Goal: Transaction & Acquisition: Purchase product/service

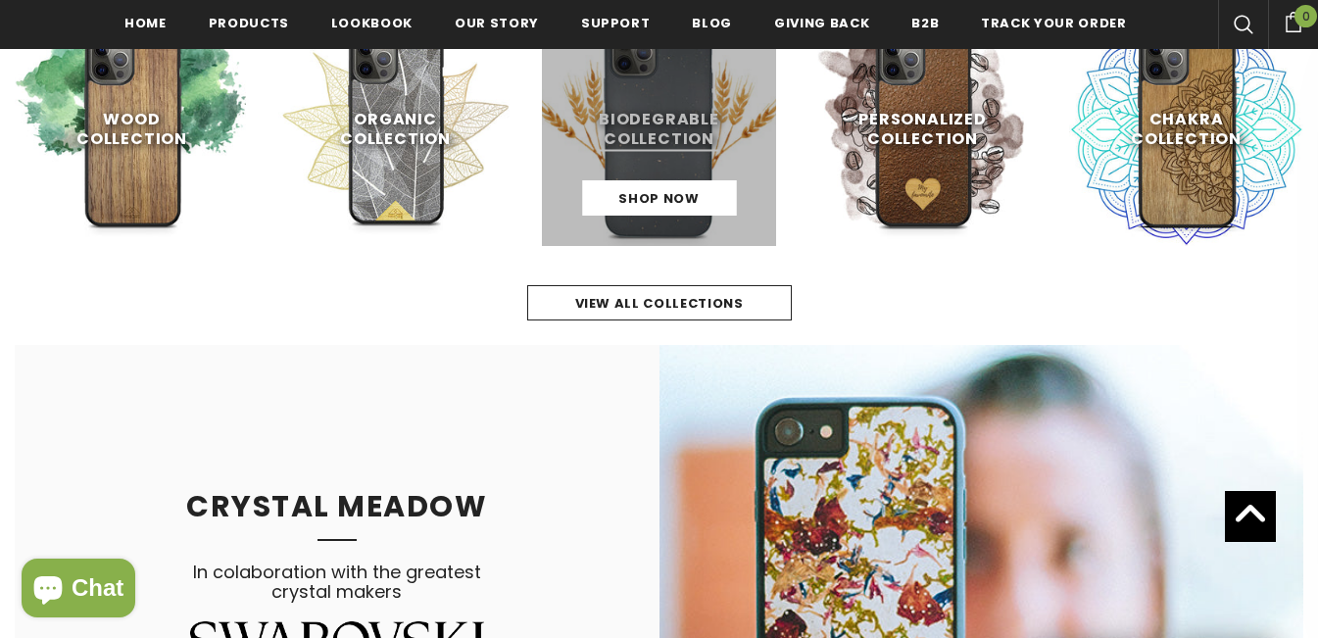
scroll to position [978, 0]
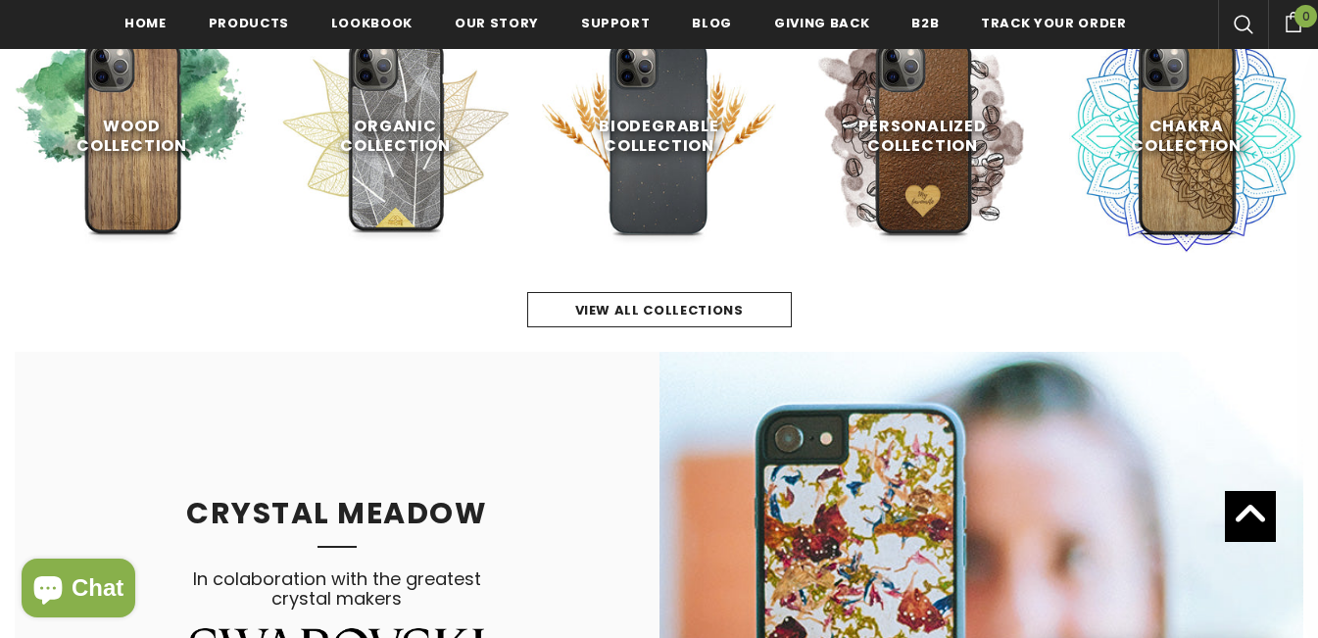
click at [656, 155] on link at bounding box center [659, 136] width 234 height 234
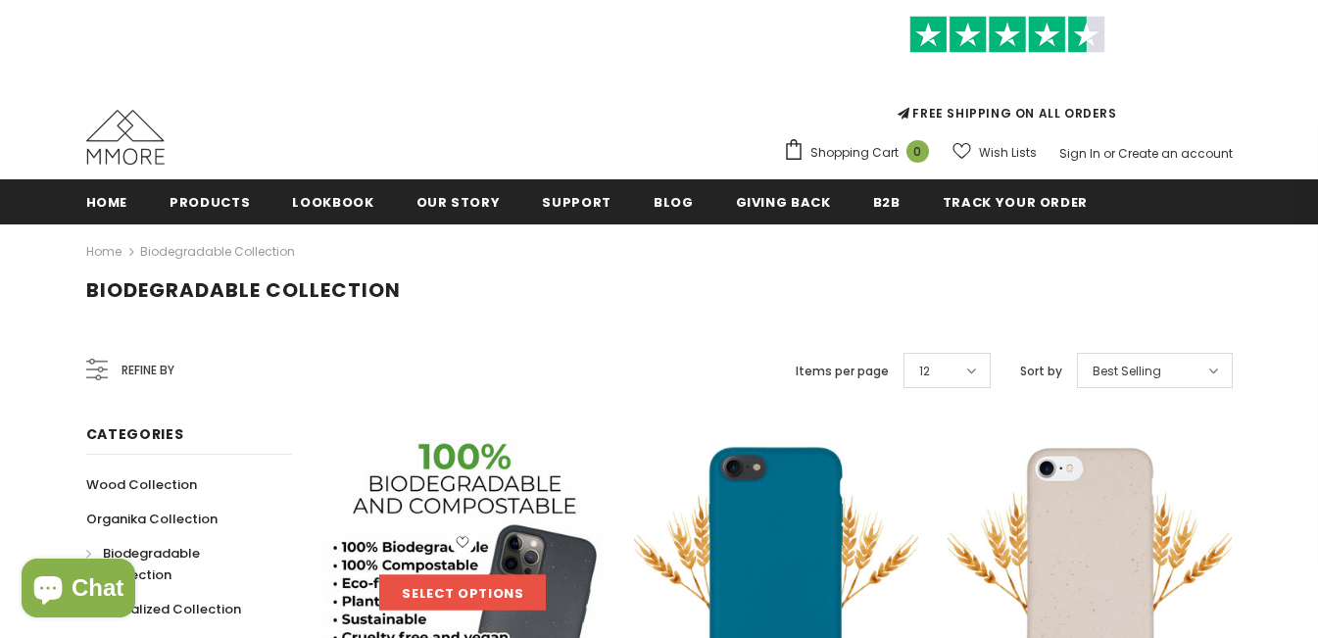
scroll to position [294, 0]
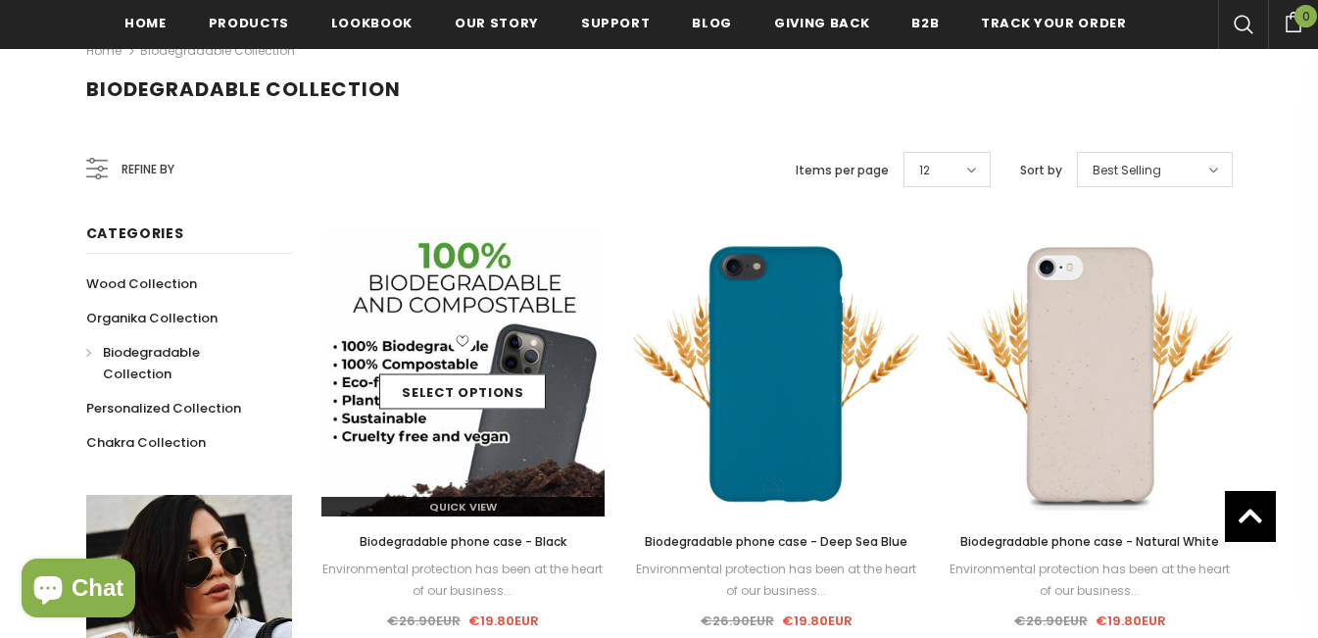
click at [523, 308] on img at bounding box center [464, 374] width 284 height 284
